Goal: Find specific page/section: Find specific page/section

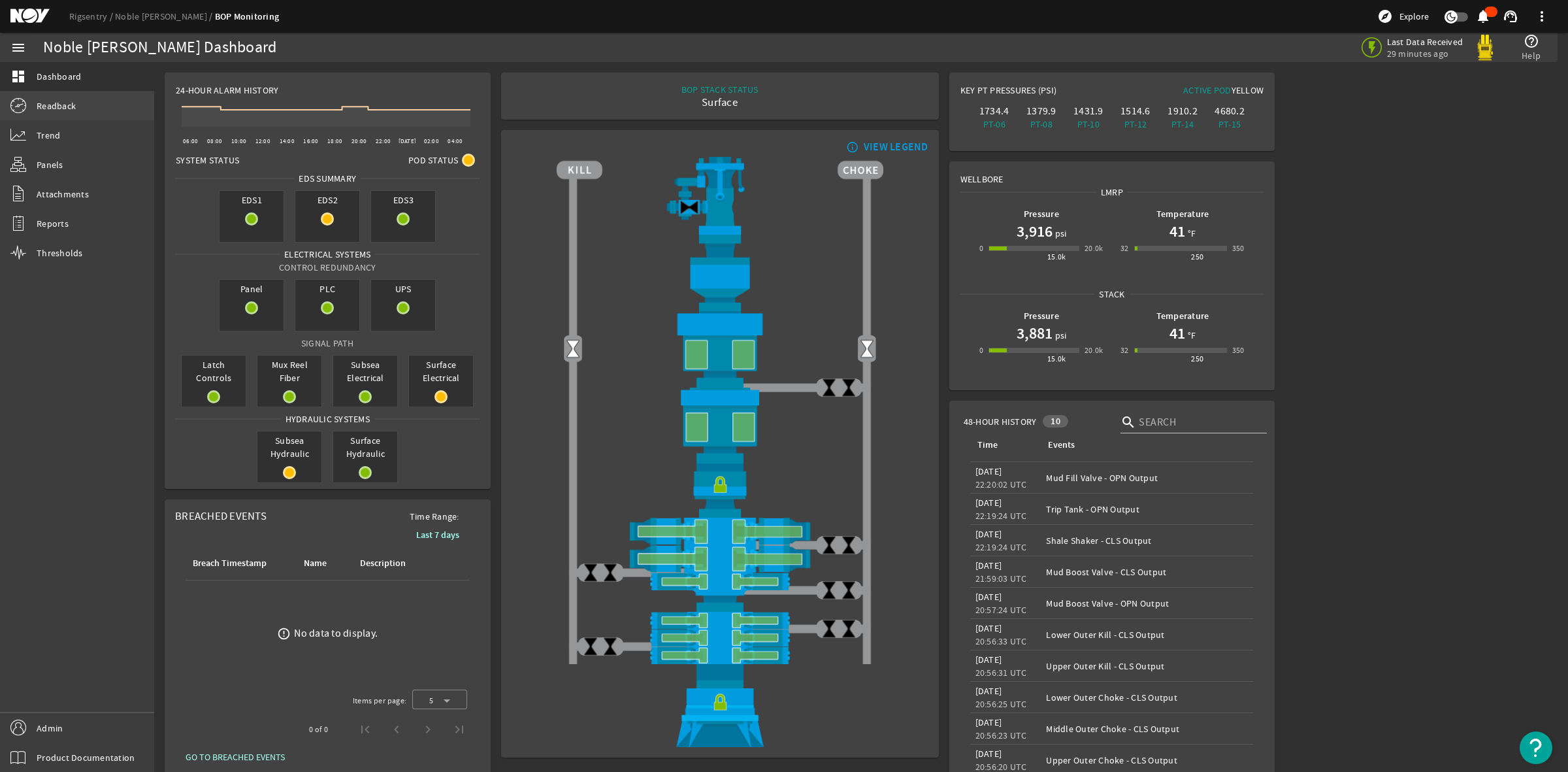
click at [50, 103] on span "Readback" at bounding box center [56, 106] width 39 height 13
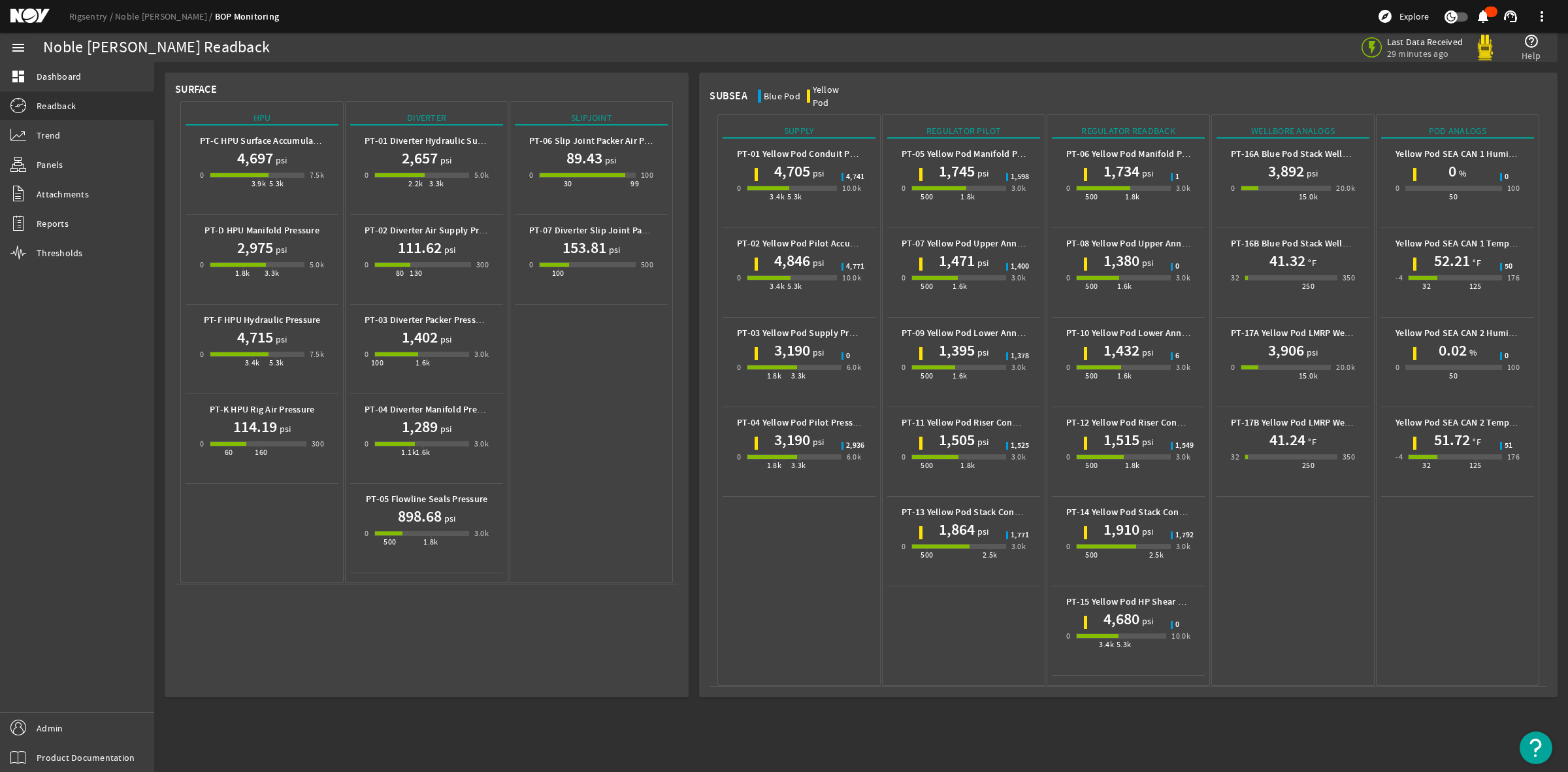
click at [33, 11] on mat-icon at bounding box center [40, 16] width 59 height 16
